Goal: Find specific page/section

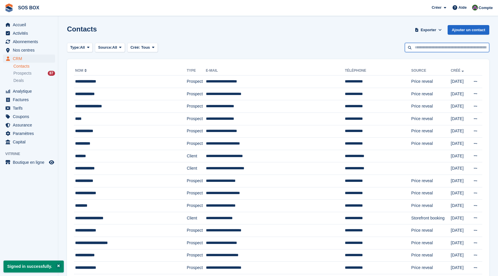
click at [439, 45] on input "text" at bounding box center [447, 48] width 84 height 10
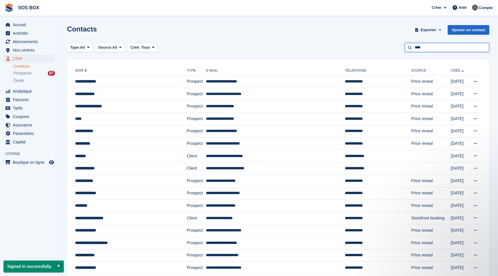
type input "****"
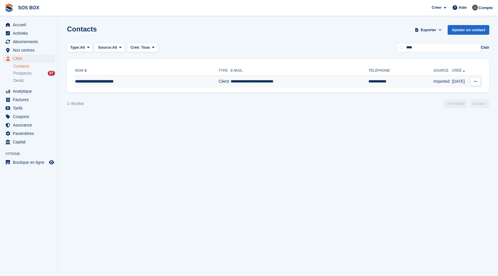
click at [157, 77] on td "**********" at bounding box center [146, 81] width 145 height 12
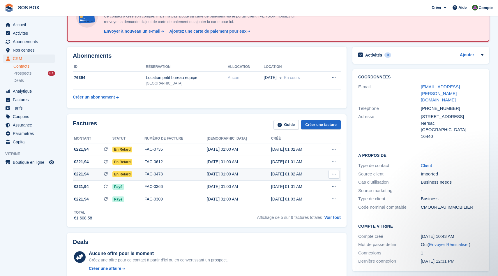
click at [85, 173] on span "€221,94" at bounding box center [81, 174] width 15 height 6
